Goal: Information Seeking & Learning: Learn about a topic

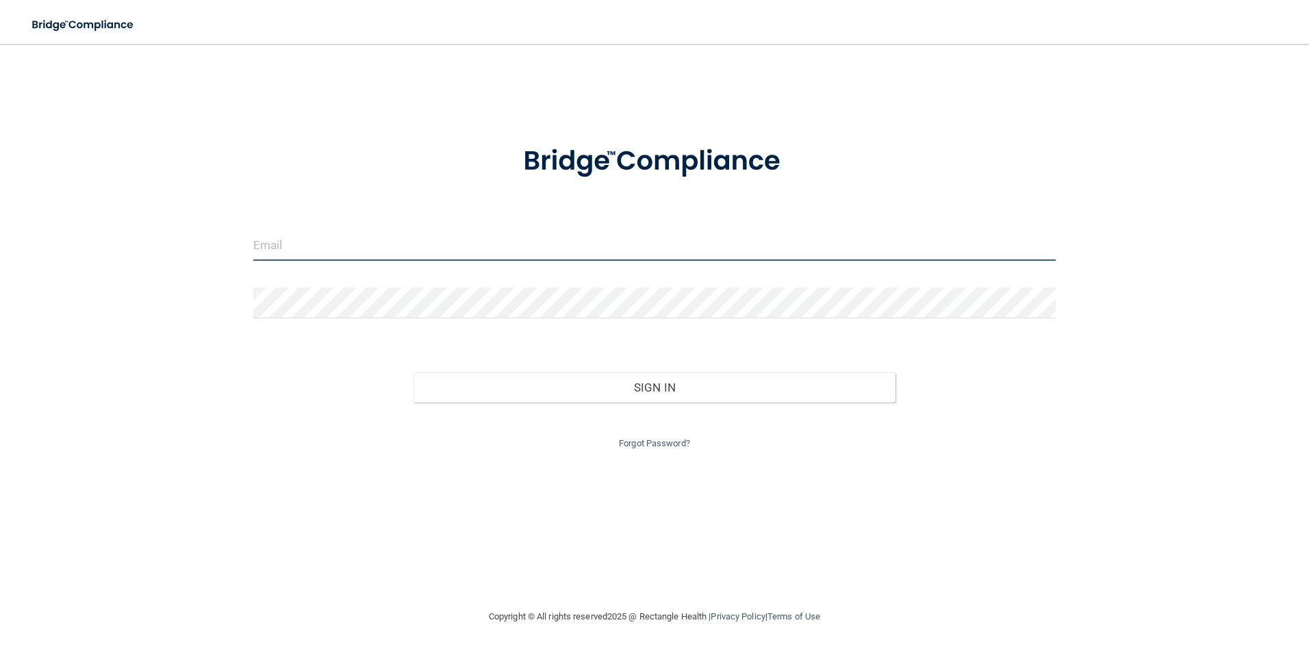
click at [413, 239] on input "email" at bounding box center [654, 245] width 803 height 31
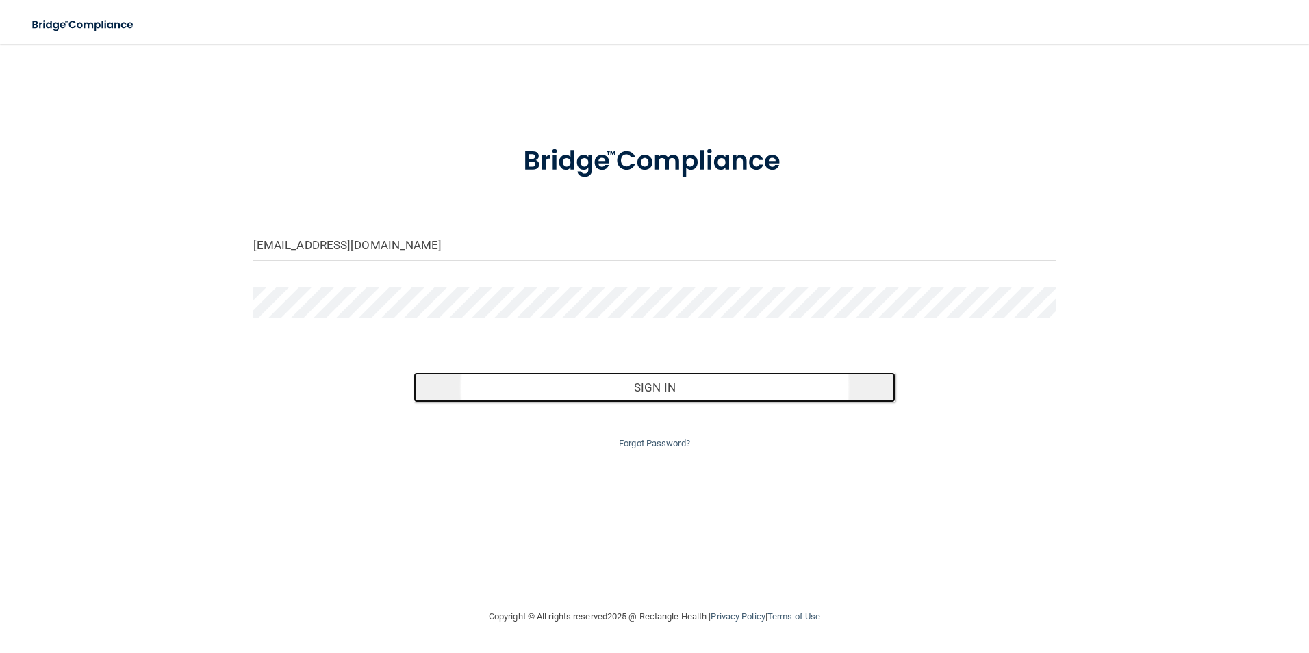
click at [634, 392] on button "Sign In" at bounding box center [654, 387] width 482 height 30
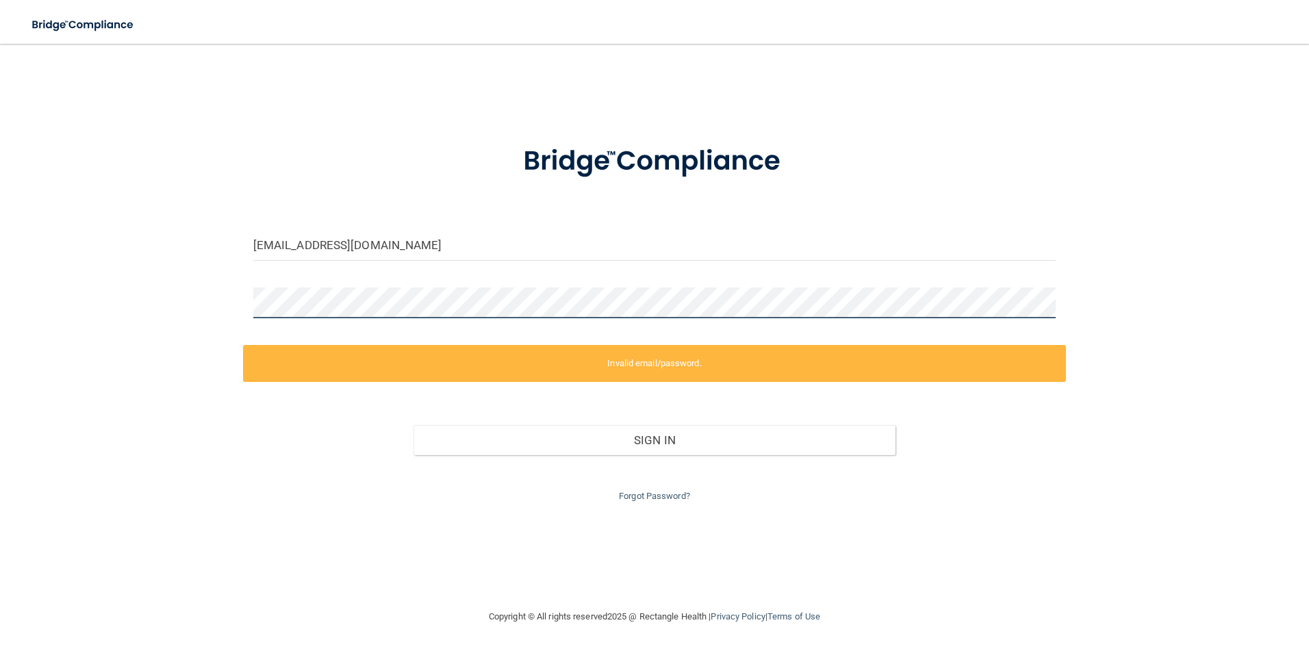
click at [0, 283] on html "Toggle navigation Manage My Enterprise Manage My Location kvariz@msn.com Invali…" at bounding box center [654, 326] width 1309 height 653
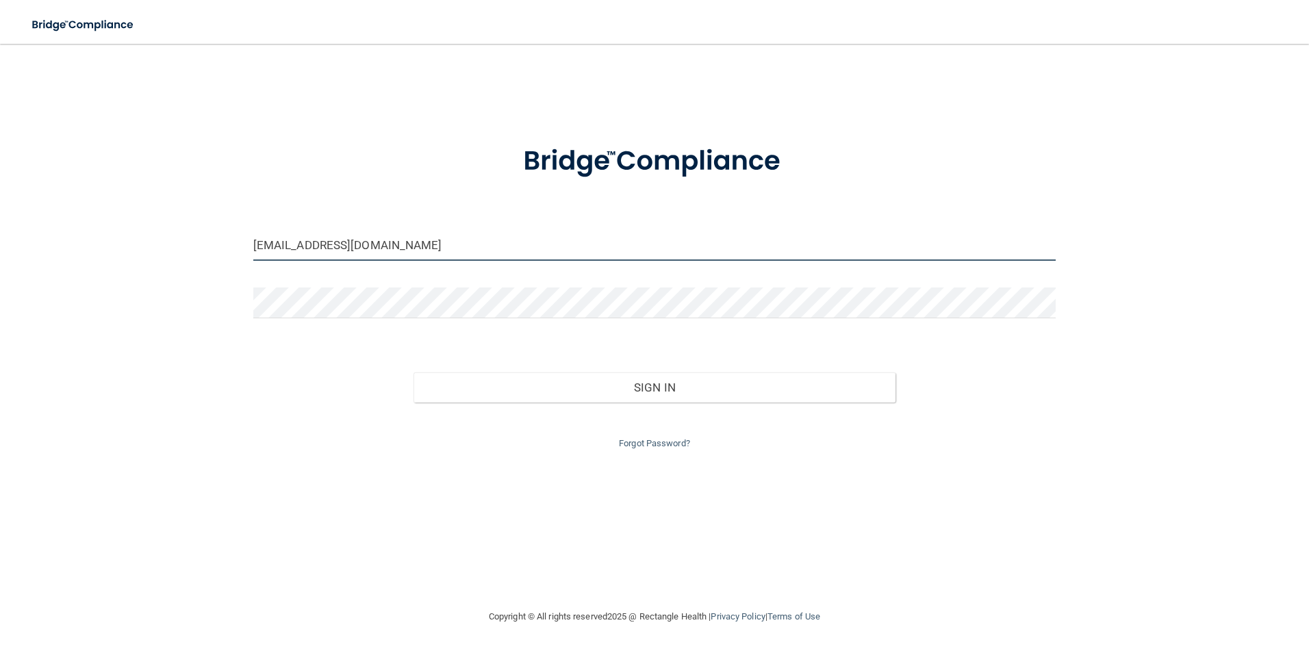
click at [365, 246] on input "kvariz@msn.com" at bounding box center [654, 245] width 803 height 31
drag, startPoint x: 365, startPoint y: 246, endPoint x: 54, endPoint y: 242, distance: 310.8
click at [54, 242] on div "kvariz@msn.com Invalid email/password. You don't have permission to access that…" at bounding box center [654, 325] width 1254 height 537
type input "[EMAIL_ADDRESS][DOMAIN_NAME]"
click at [125, 366] on div "imskindz@gmail.com Invalid email/password. You don't have permission to access …" at bounding box center [654, 325] width 1254 height 537
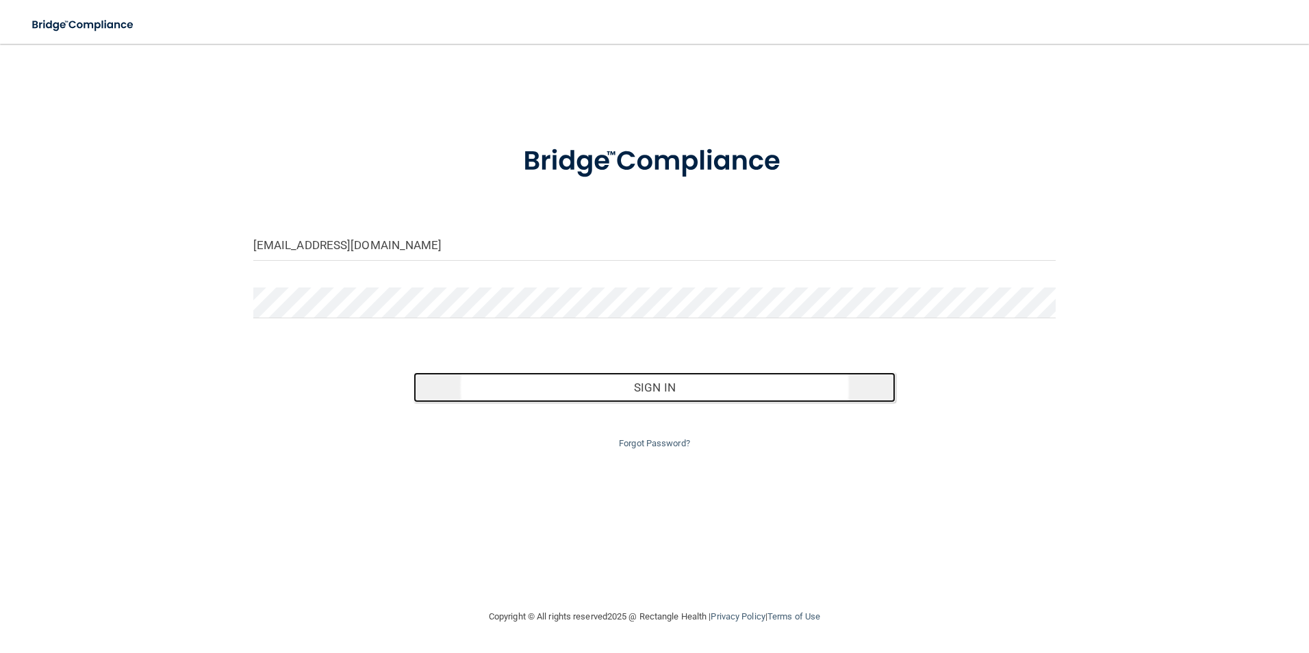
click at [667, 392] on button "Sign In" at bounding box center [654, 387] width 482 height 30
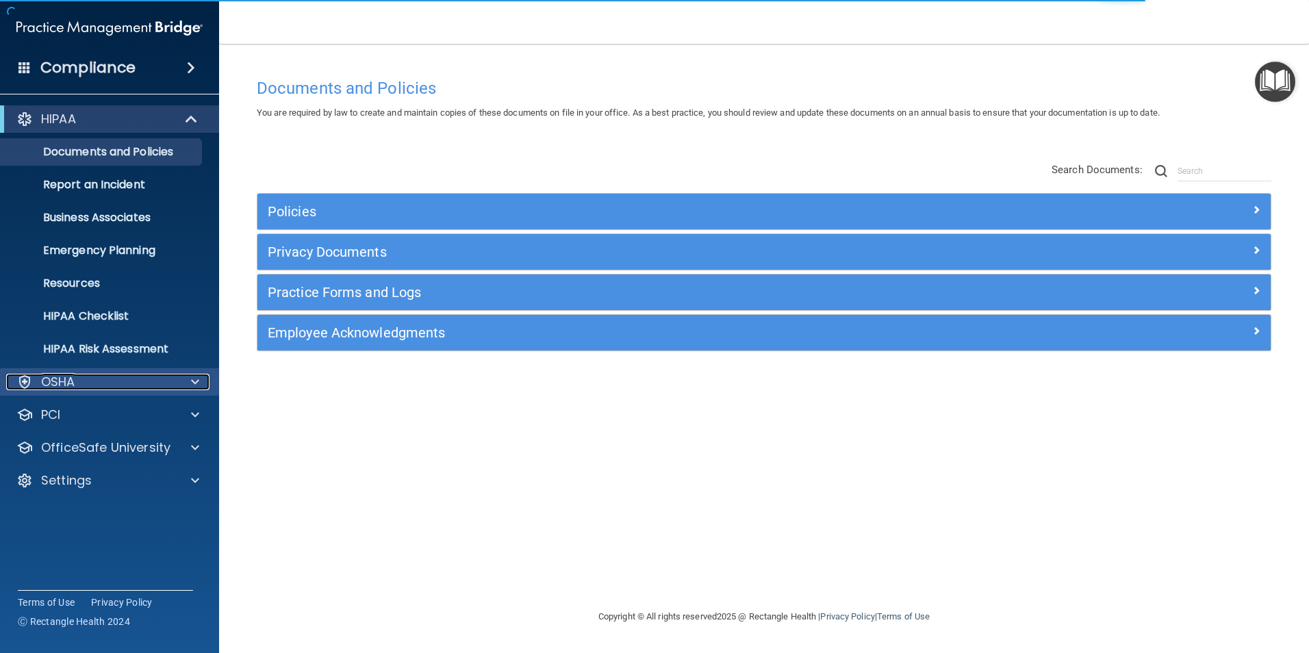
click at [196, 380] on span at bounding box center [195, 382] width 8 height 16
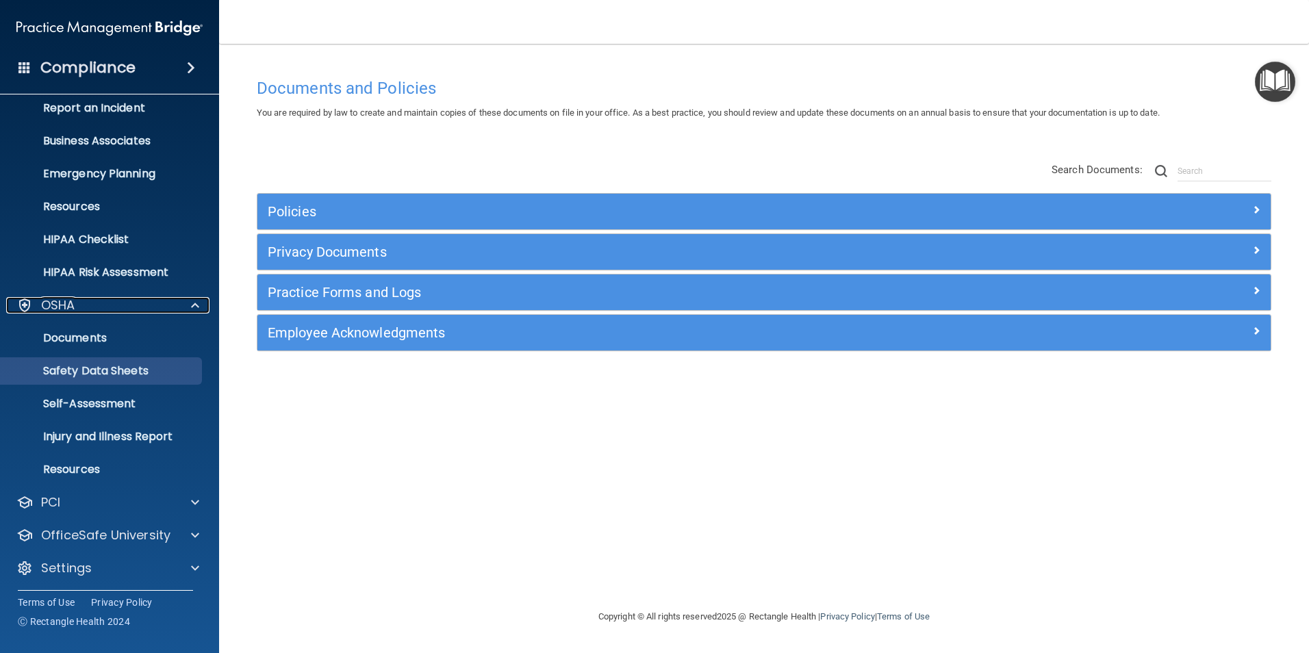
scroll to position [79, 0]
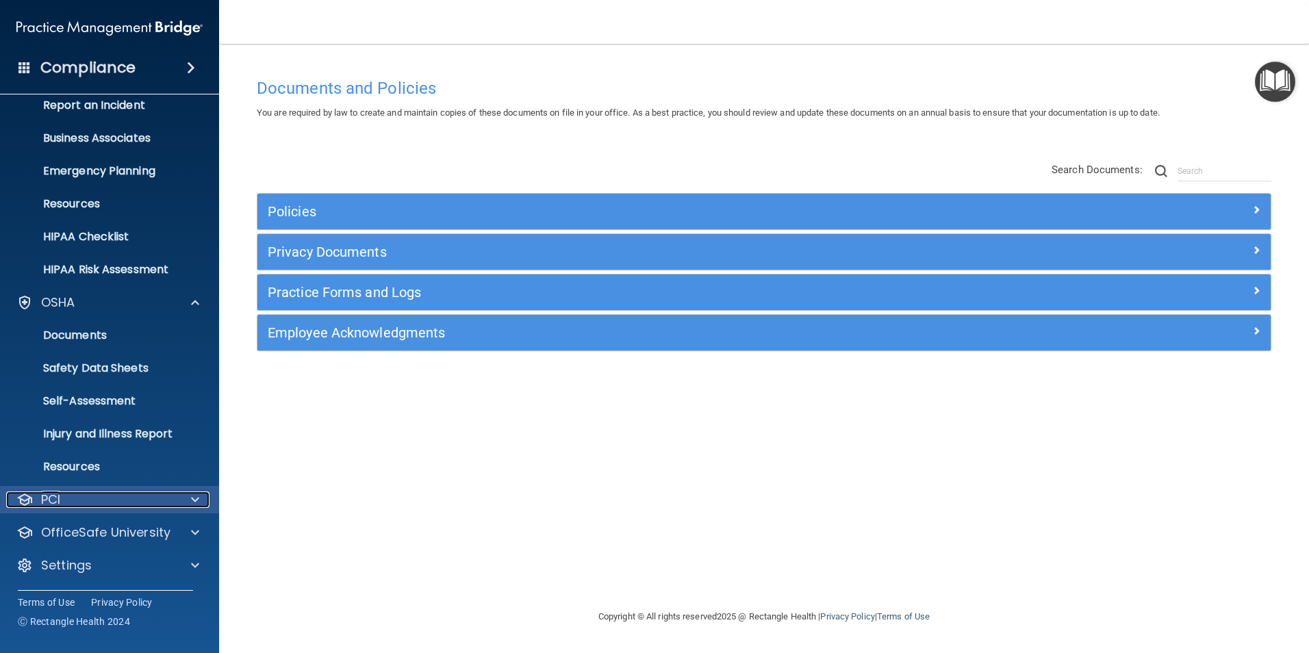
click at [196, 494] on span at bounding box center [195, 499] width 8 height 16
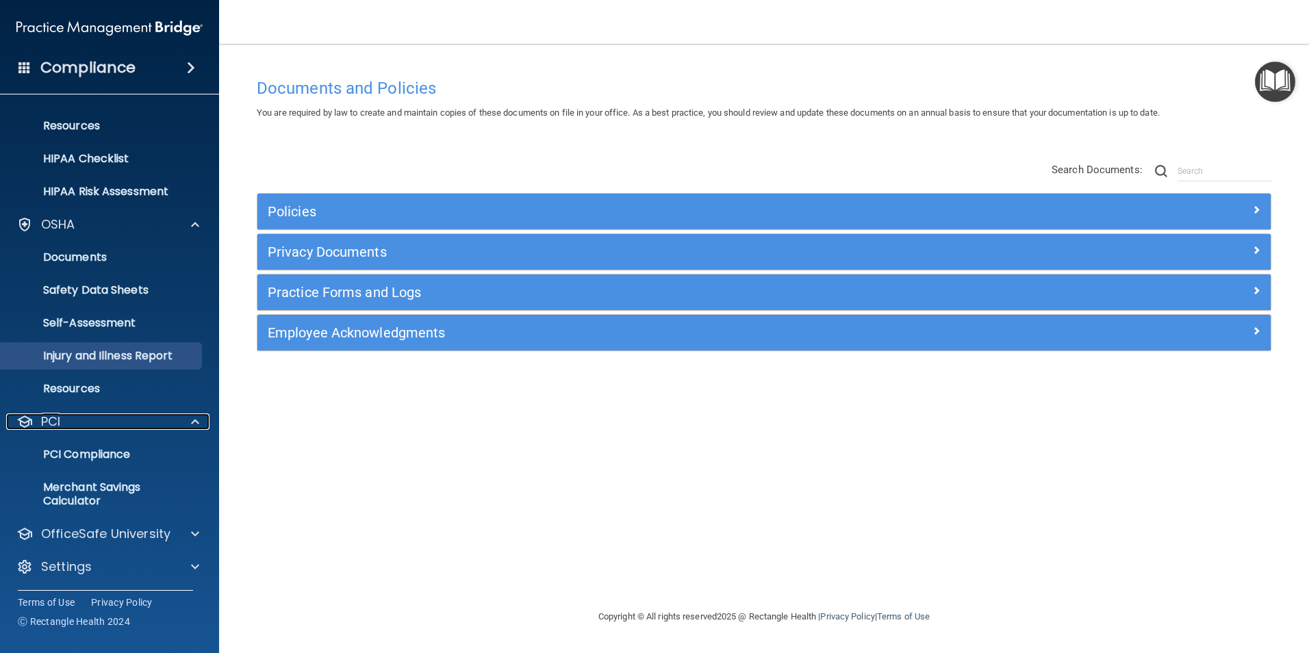
scroll to position [159, 0]
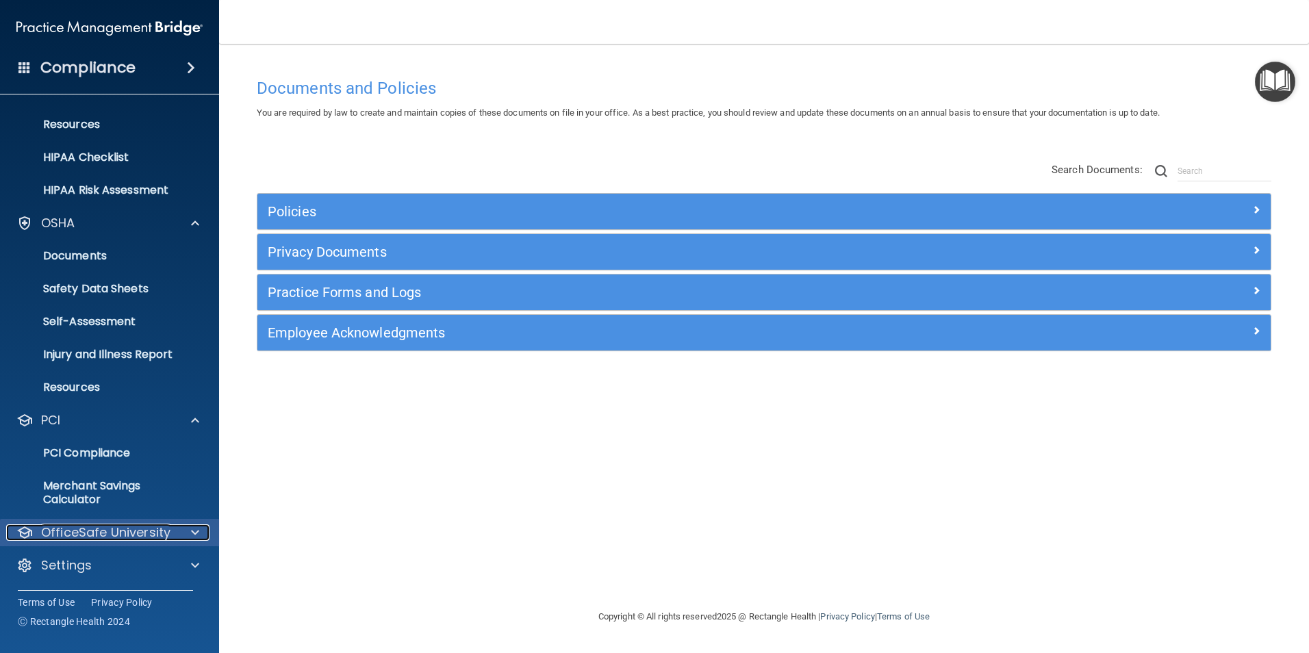
click at [195, 530] on span at bounding box center [195, 532] width 8 height 16
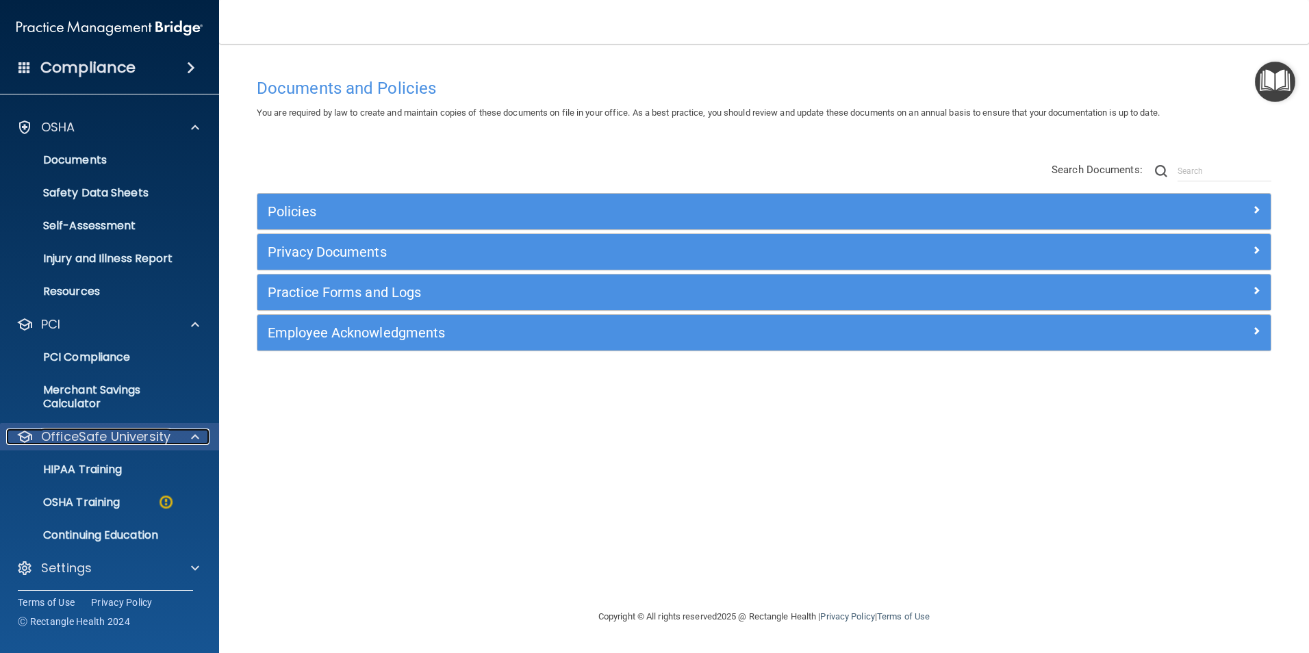
scroll to position [257, 0]
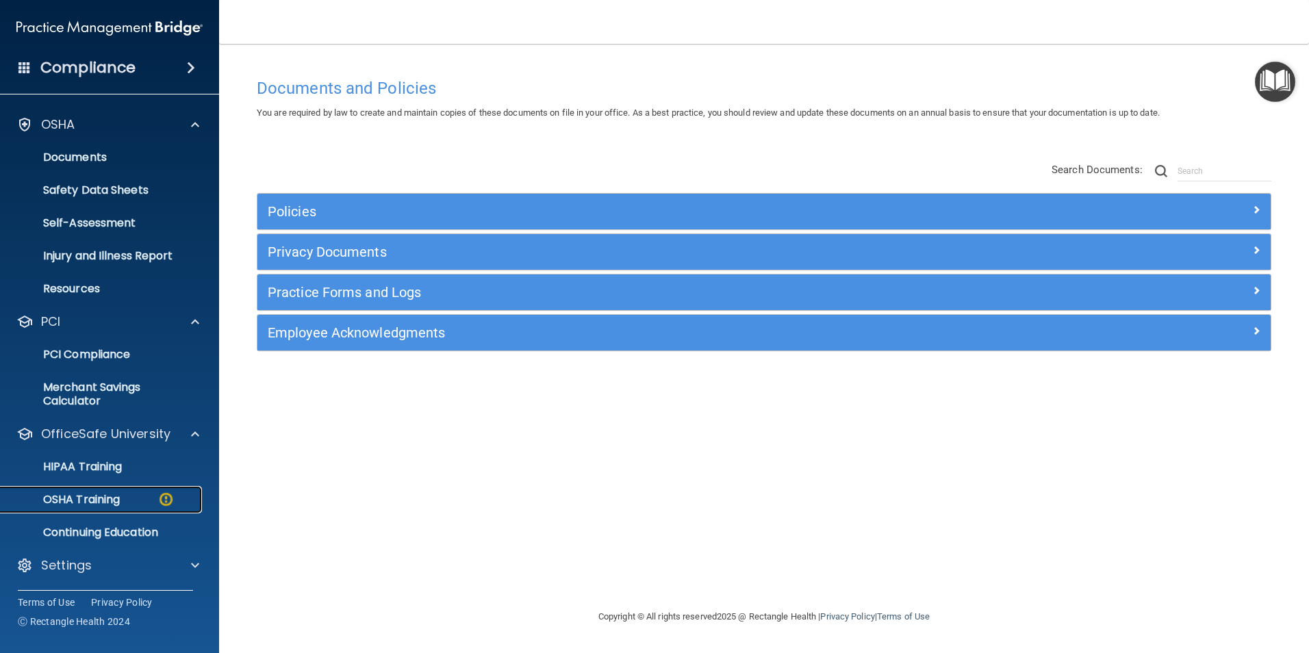
click at [107, 498] on p "OSHA Training" at bounding box center [64, 500] width 111 height 14
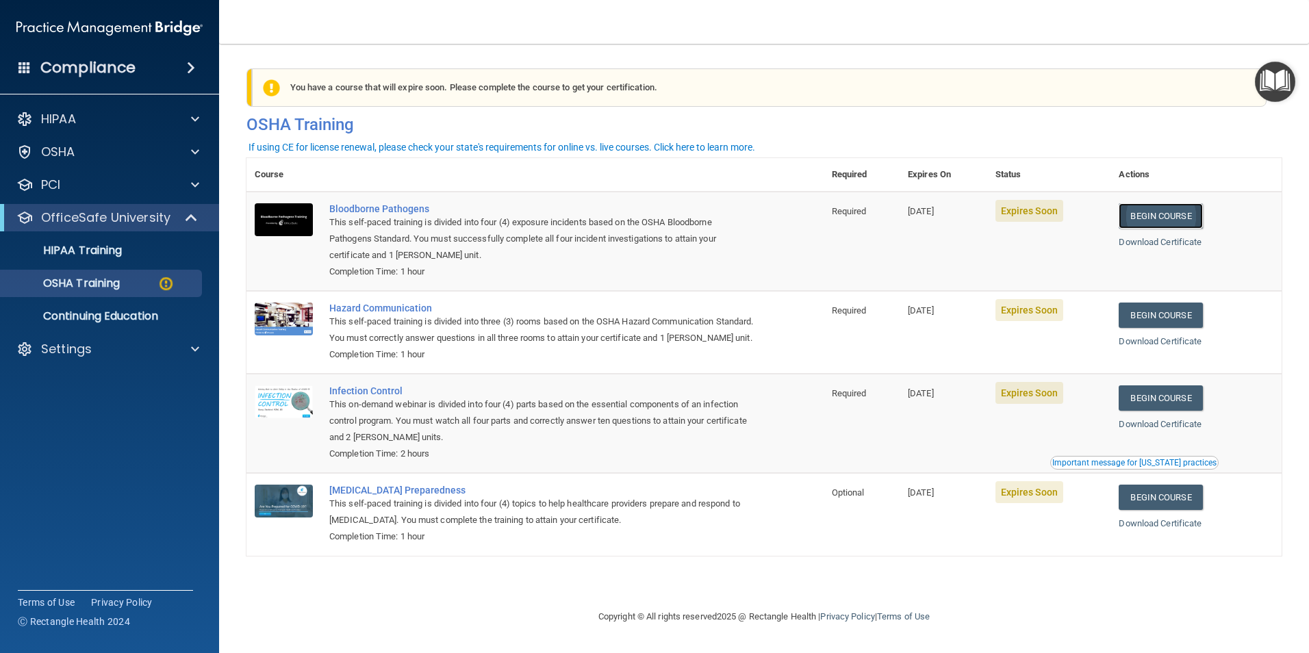
click at [1179, 210] on link "Begin Course" at bounding box center [1160, 215] width 84 height 25
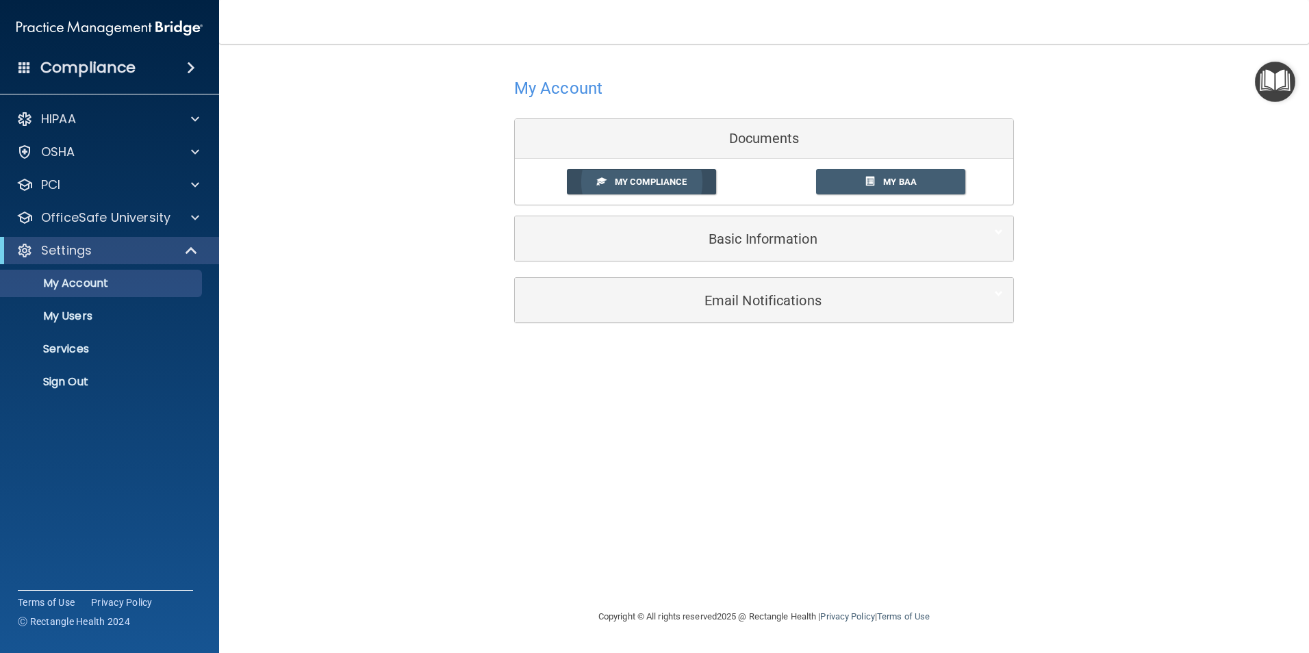
click at [615, 185] on span "My Compliance" at bounding box center [651, 182] width 72 height 10
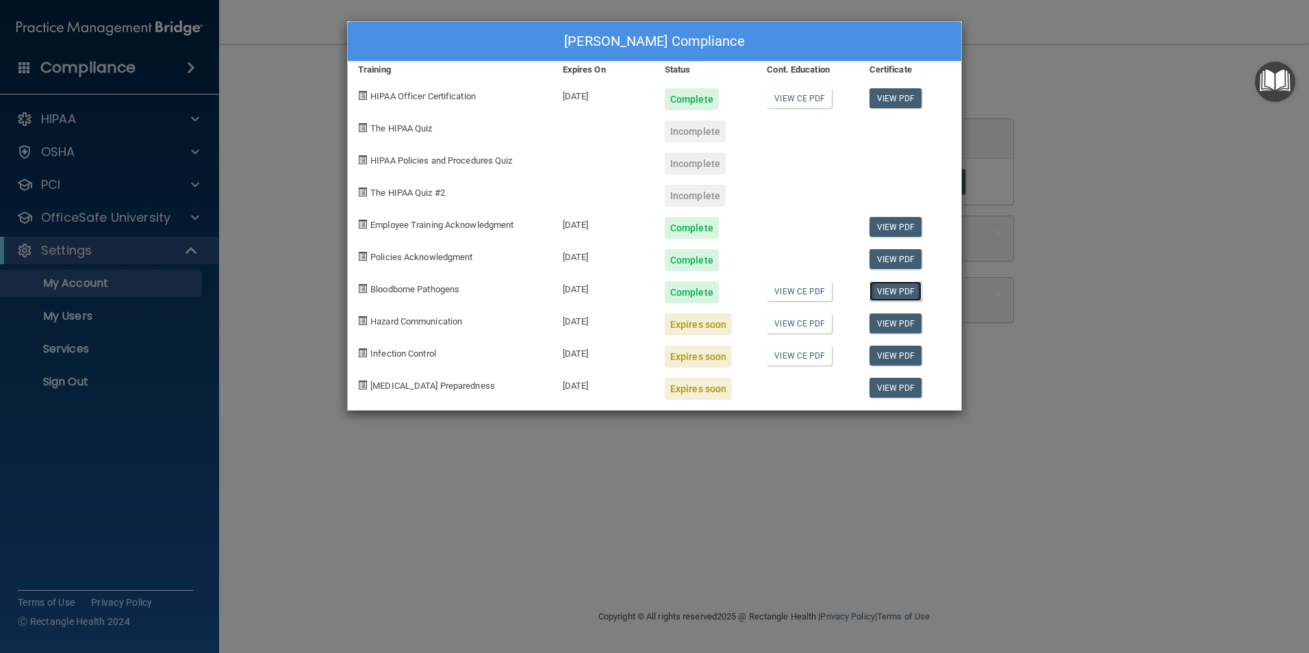
click at [897, 291] on link "View PDF" at bounding box center [895, 291] width 53 height 20
click at [194, 188] on div "Karen Variz's Compliance Training Expires On Status Cont. Education Certificate…" at bounding box center [654, 326] width 1309 height 653
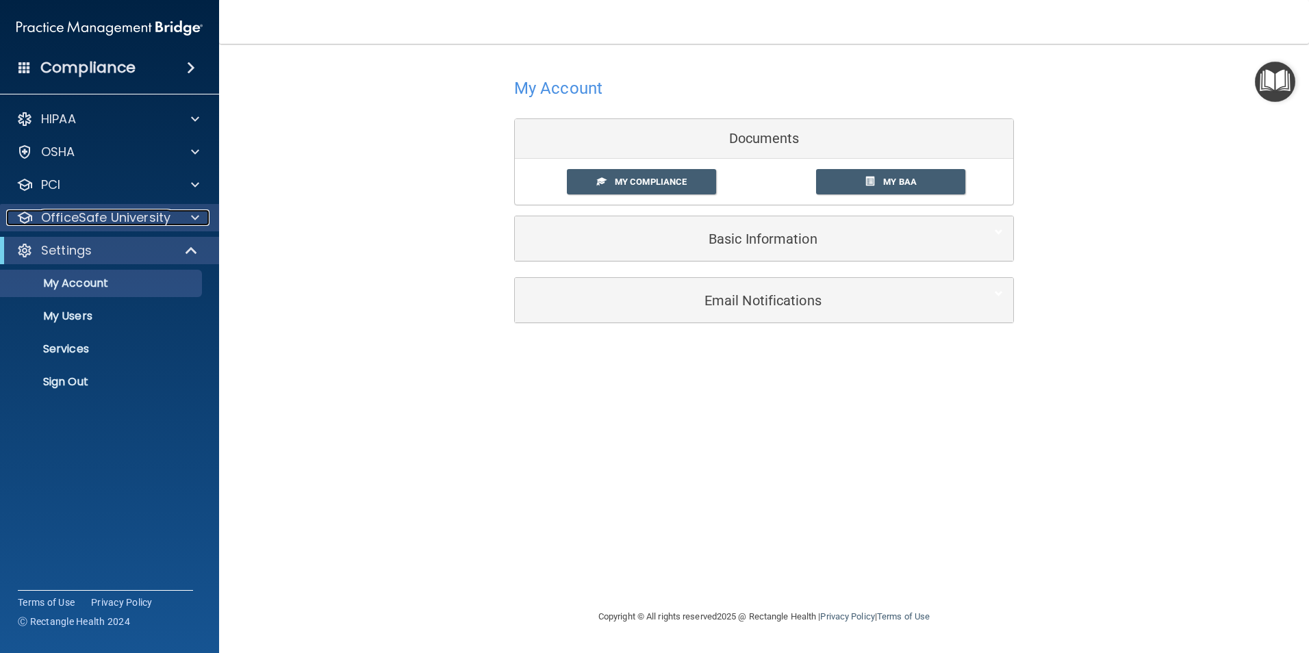
click at [193, 217] on span at bounding box center [195, 217] width 8 height 16
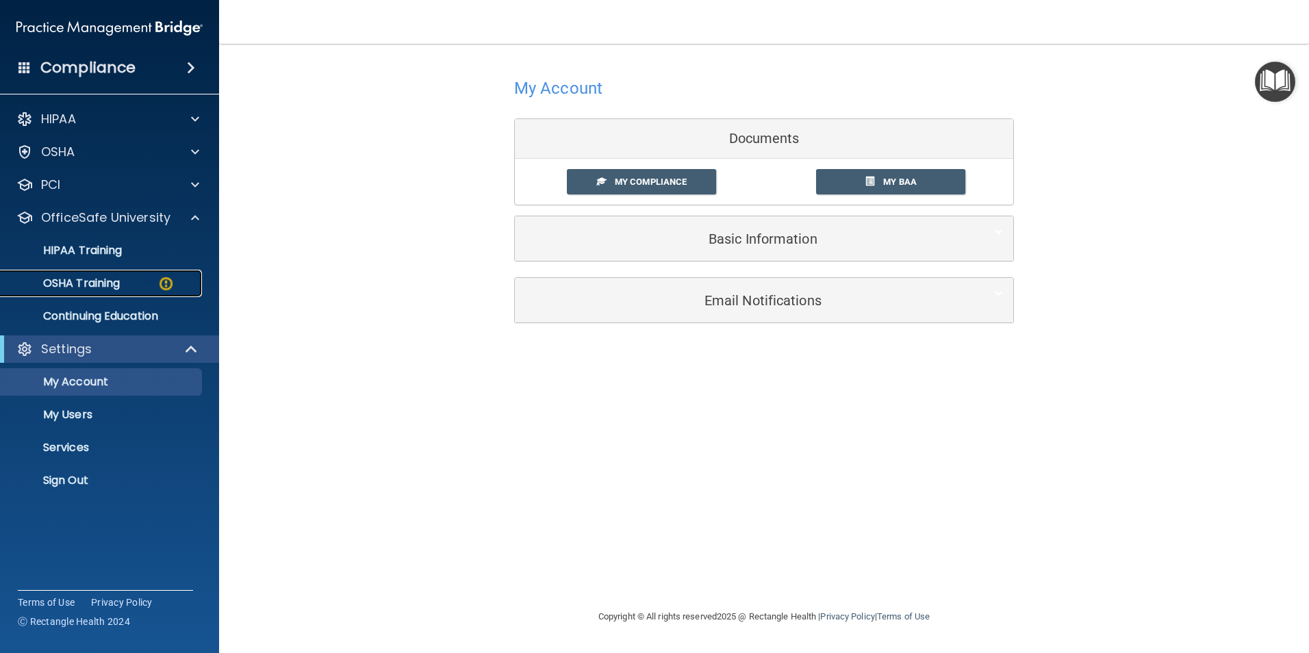
click at [160, 281] on img at bounding box center [165, 283] width 17 height 17
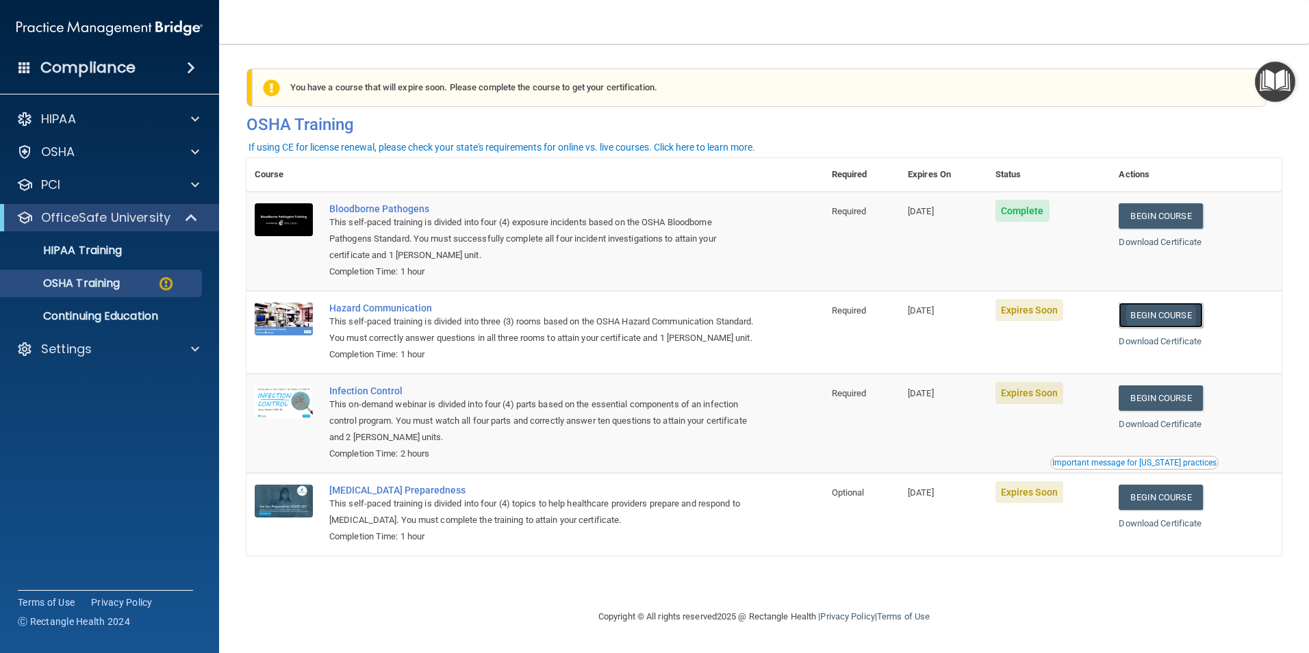
click at [1158, 319] on link "Begin Course" at bounding box center [1160, 315] width 84 height 25
click at [103, 281] on p "OSHA Training" at bounding box center [64, 284] width 111 height 14
click at [1161, 411] on link "Begin Course" at bounding box center [1160, 397] width 84 height 25
click at [143, 281] on div "OSHA Training" at bounding box center [102, 284] width 187 height 14
click at [1155, 510] on link "Begin Course" at bounding box center [1160, 497] width 84 height 25
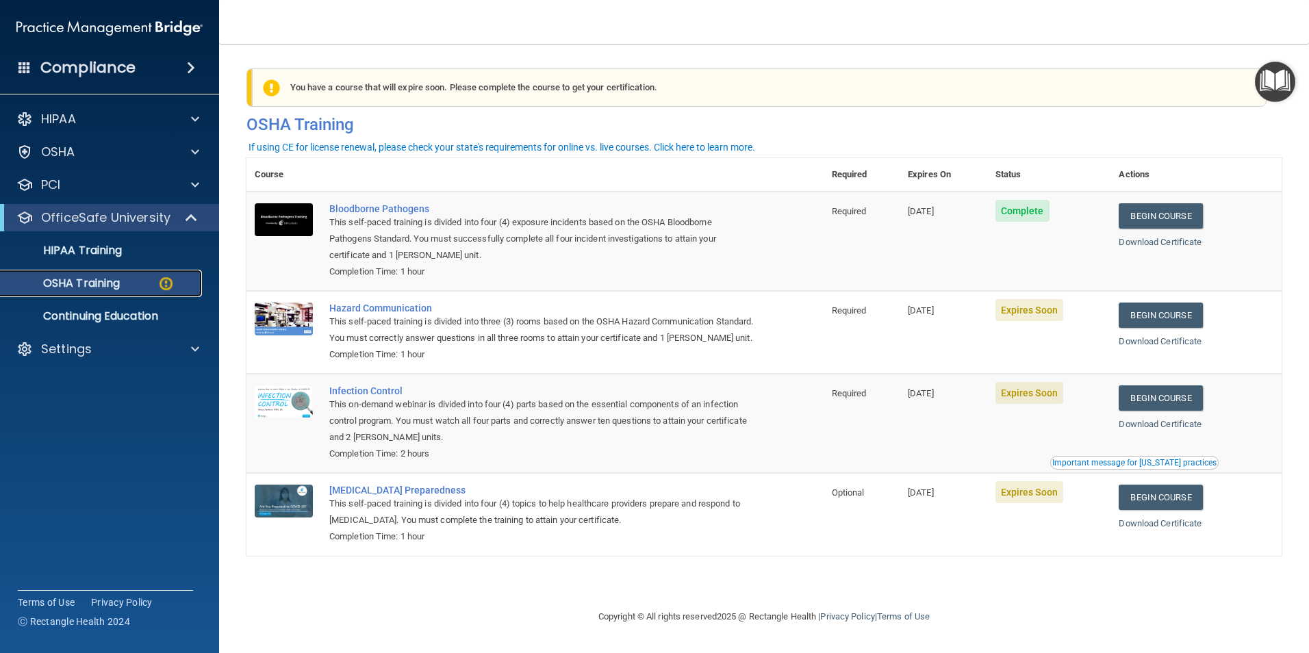
click at [144, 281] on div "OSHA Training" at bounding box center [102, 284] width 187 height 14
click at [1149, 341] on link "Download Certificate" at bounding box center [1159, 341] width 83 height 10
click at [1159, 314] on link "Begin Course" at bounding box center [1160, 315] width 84 height 25
click at [190, 347] on div at bounding box center [193, 349] width 34 height 16
click at [48, 483] on p "Sign Out" at bounding box center [102, 481] width 187 height 14
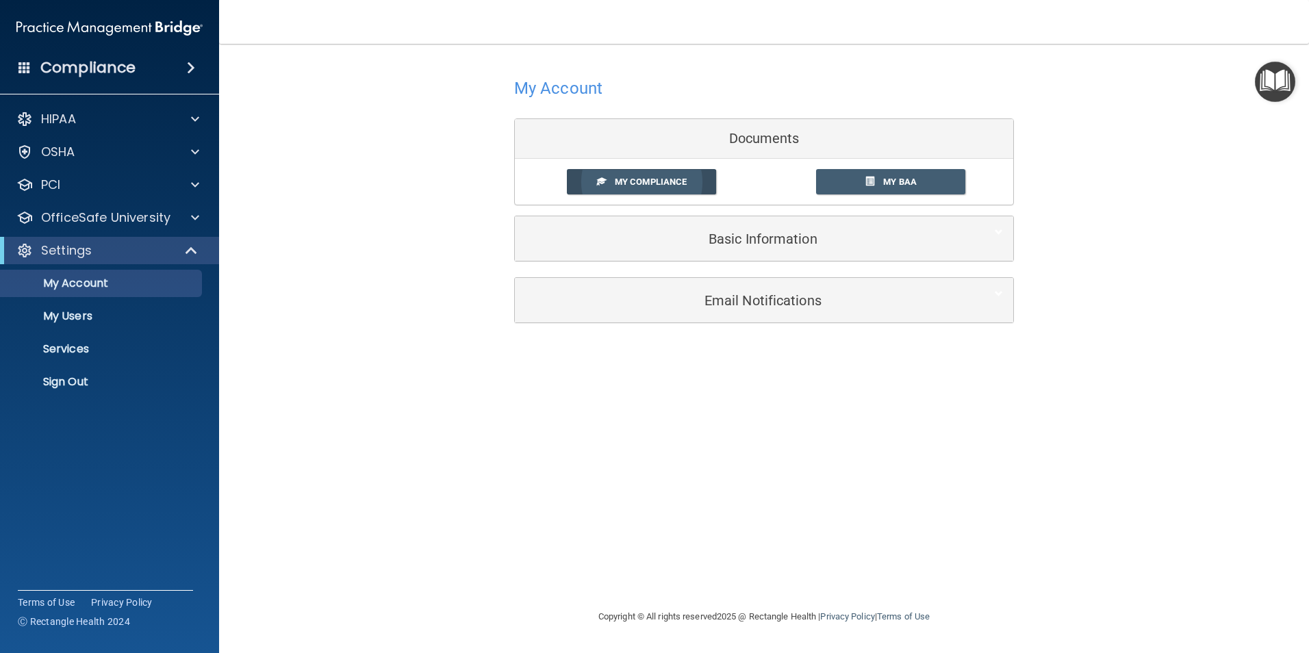
click at [633, 179] on span "My Compliance" at bounding box center [651, 182] width 72 height 10
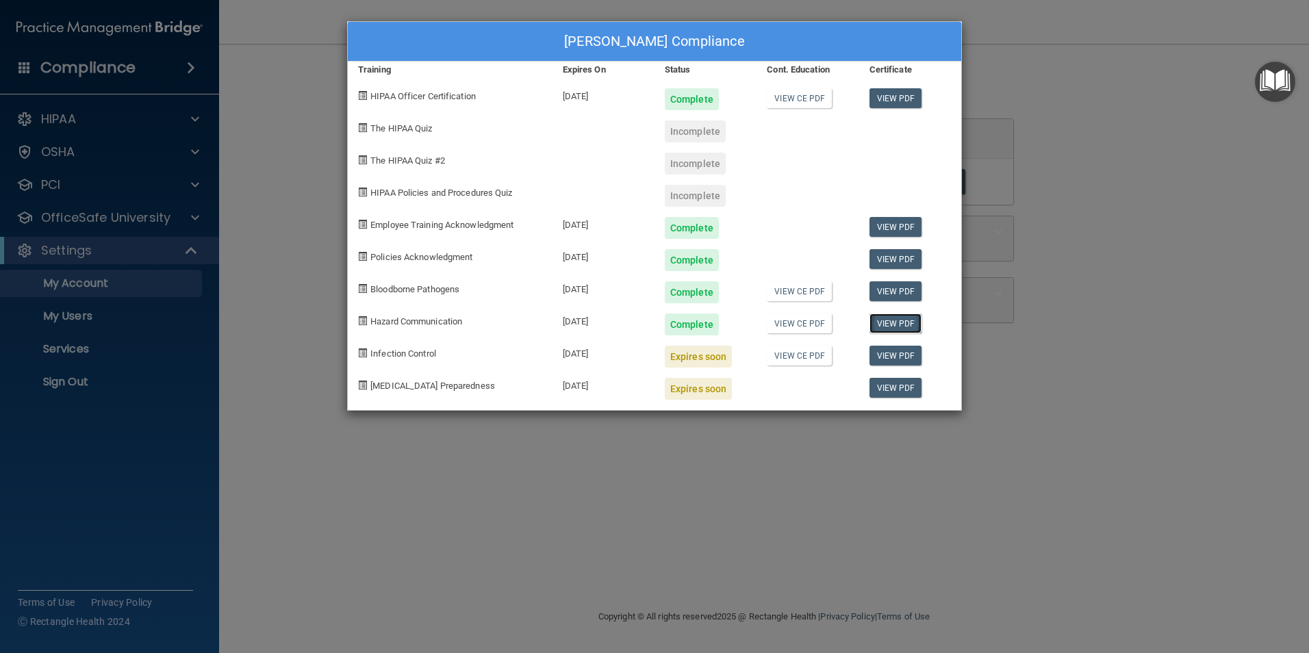
click at [901, 319] on link "View PDF" at bounding box center [895, 323] width 53 height 20
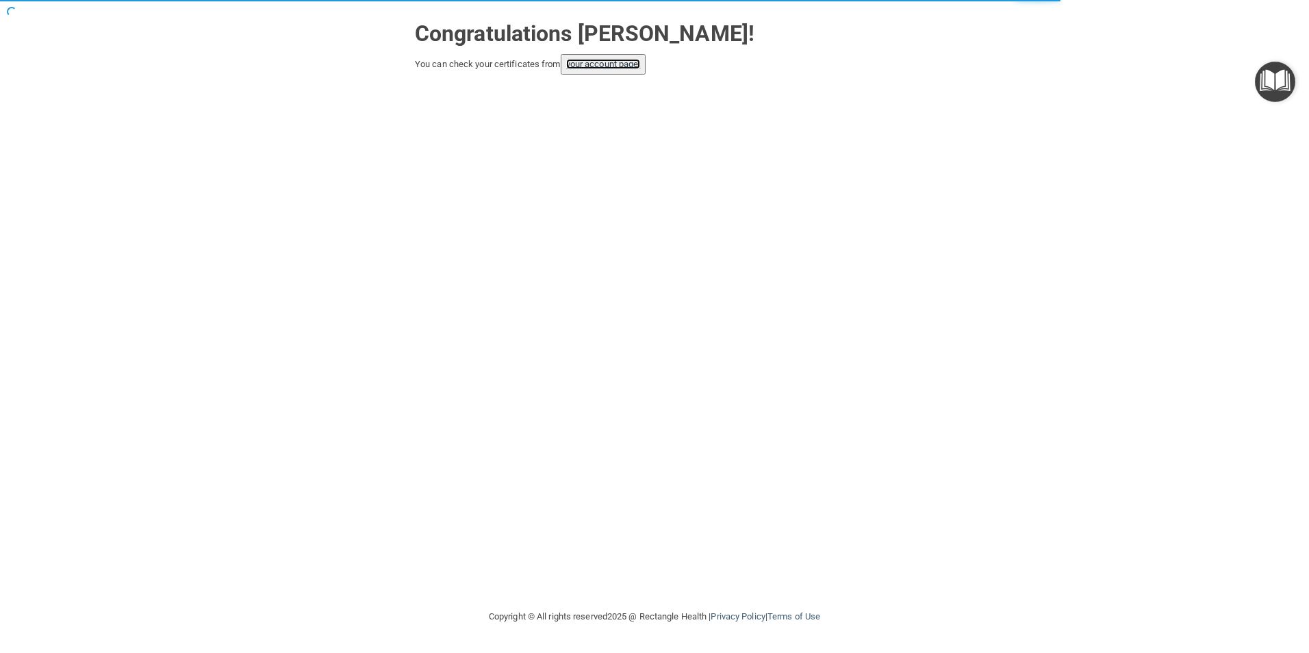
click at [617, 65] on link "your account page!" at bounding box center [603, 64] width 75 height 10
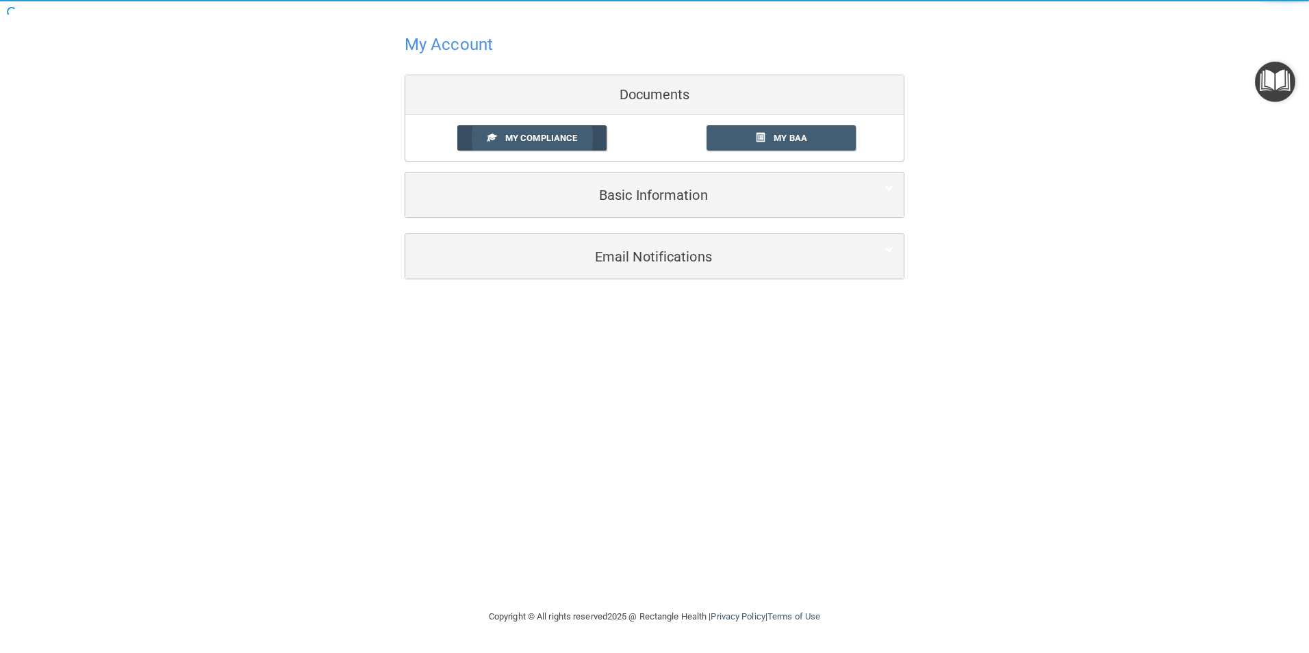
click at [520, 134] on span "My Compliance" at bounding box center [541, 138] width 72 height 10
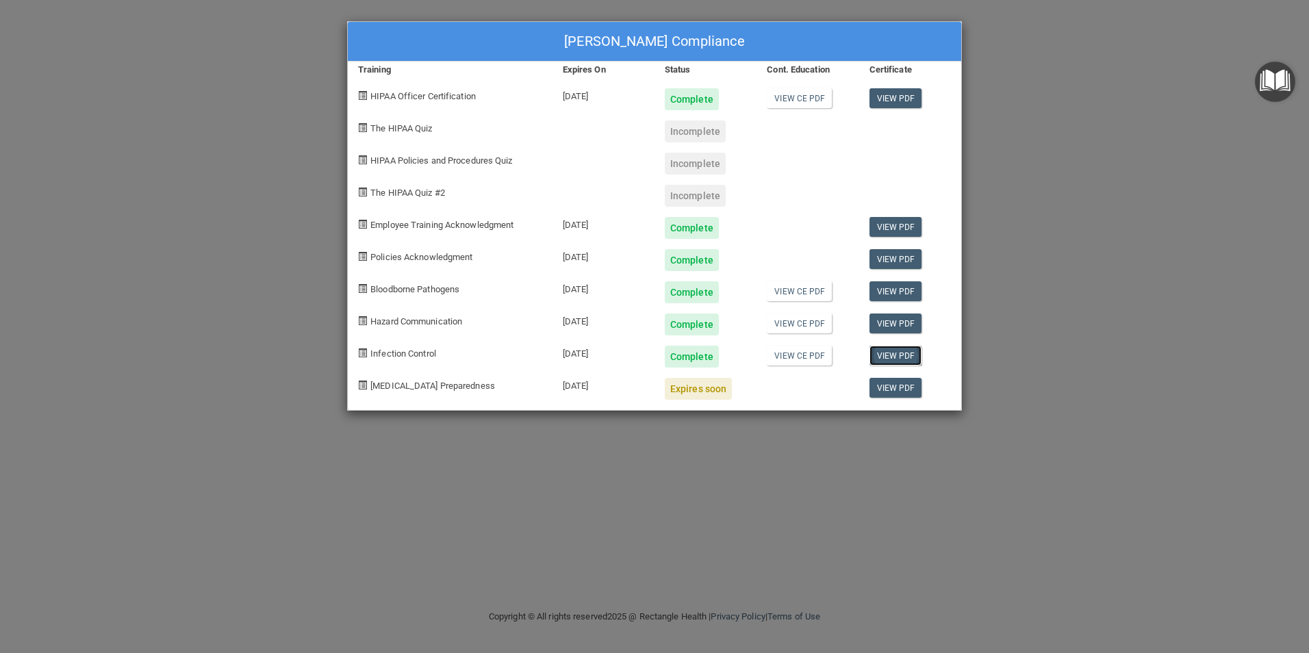
click at [893, 353] on link "View PDF" at bounding box center [895, 356] width 53 height 20
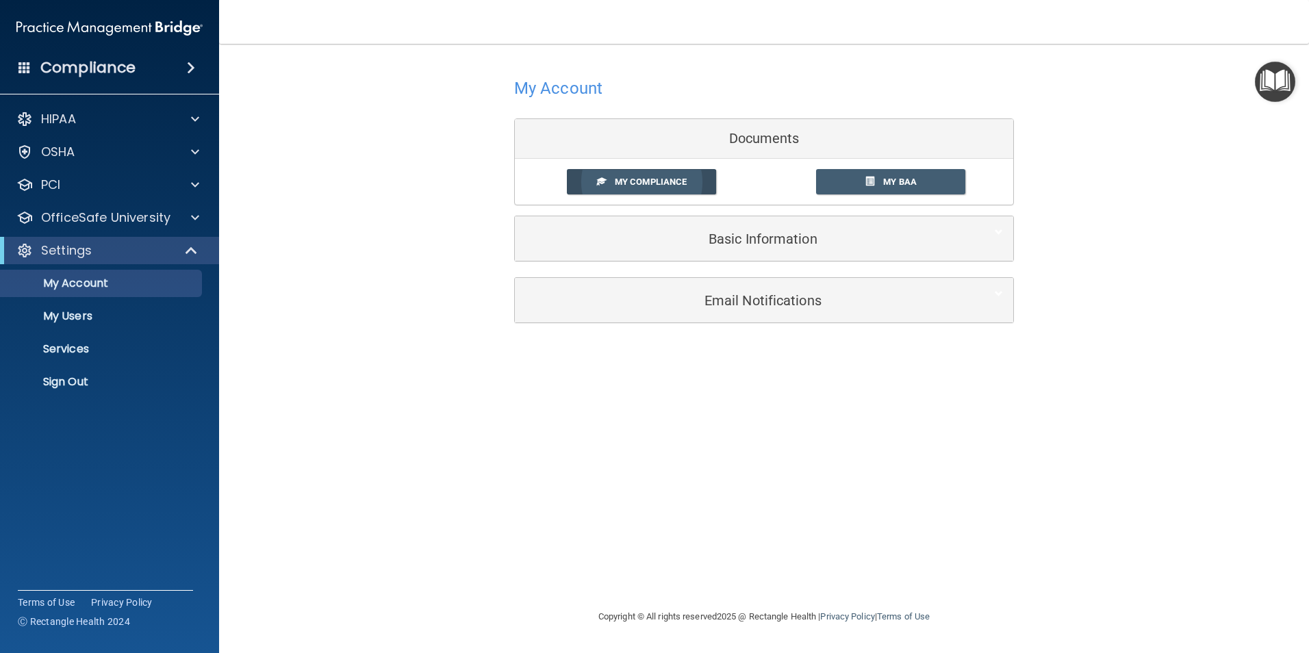
click at [664, 181] on span "My Compliance" at bounding box center [651, 182] width 72 height 10
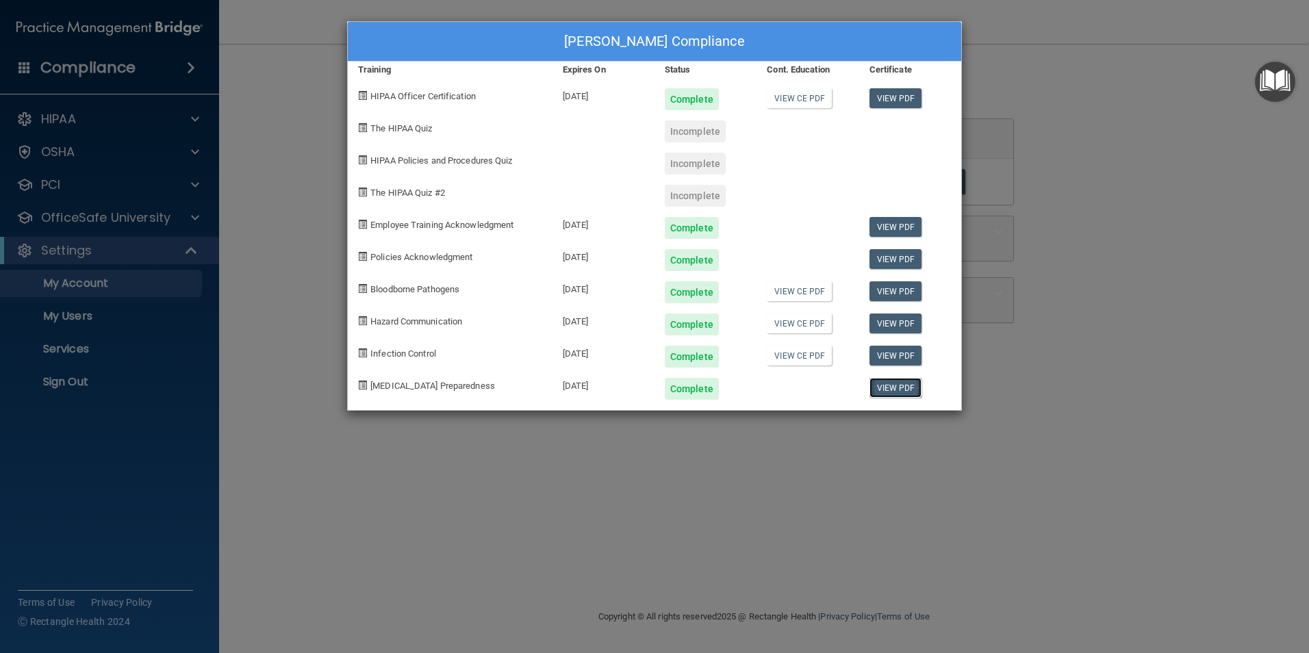
click at [888, 390] on link "View PDF" at bounding box center [895, 388] width 53 height 20
